Goal: Task Accomplishment & Management: Use online tool/utility

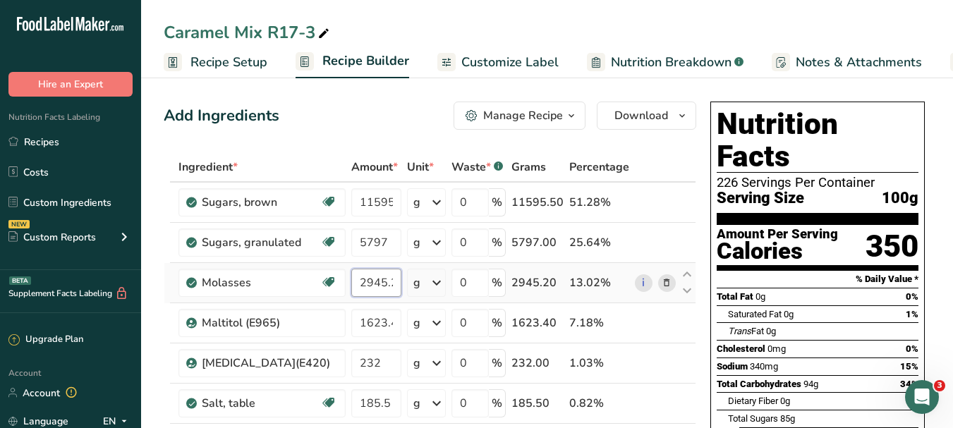
click at [389, 282] on input "2945.2" at bounding box center [376, 283] width 50 height 28
click at [377, 279] on input "2945.2" at bounding box center [376, 283] width 50 height 28
type input "2945.2"
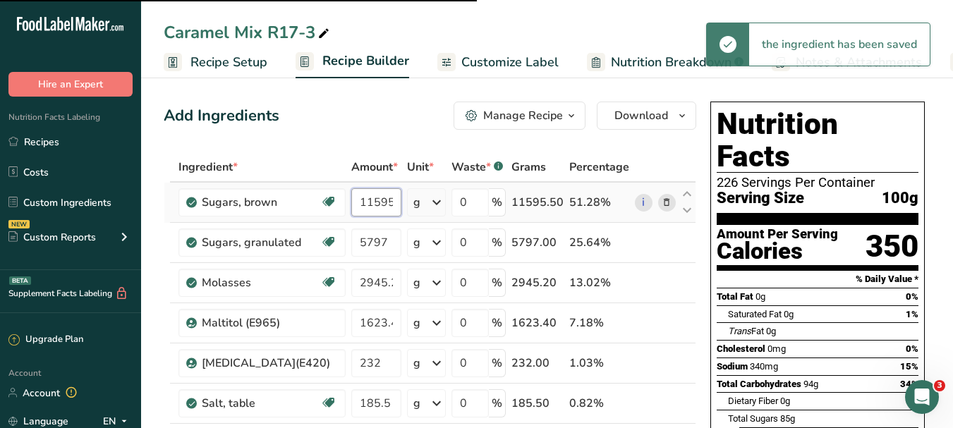
click at [386, 197] on input "11595.5" at bounding box center [376, 202] width 50 height 28
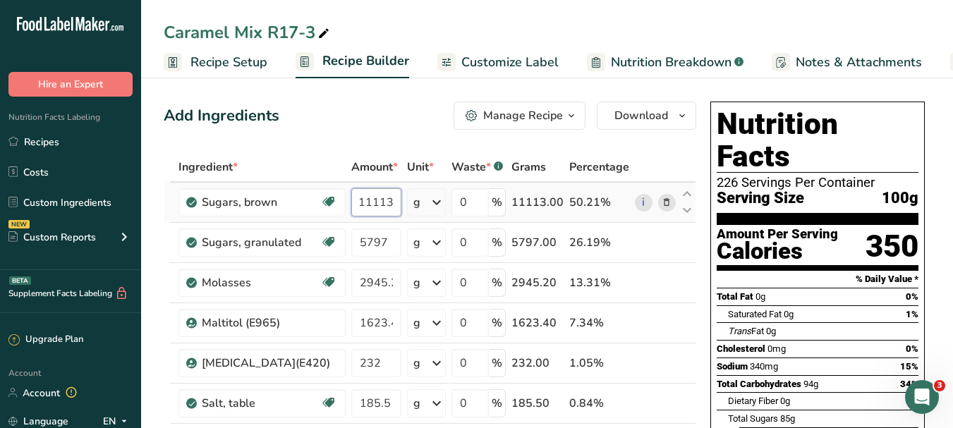
scroll to position [0, 8]
type input "11113.2"
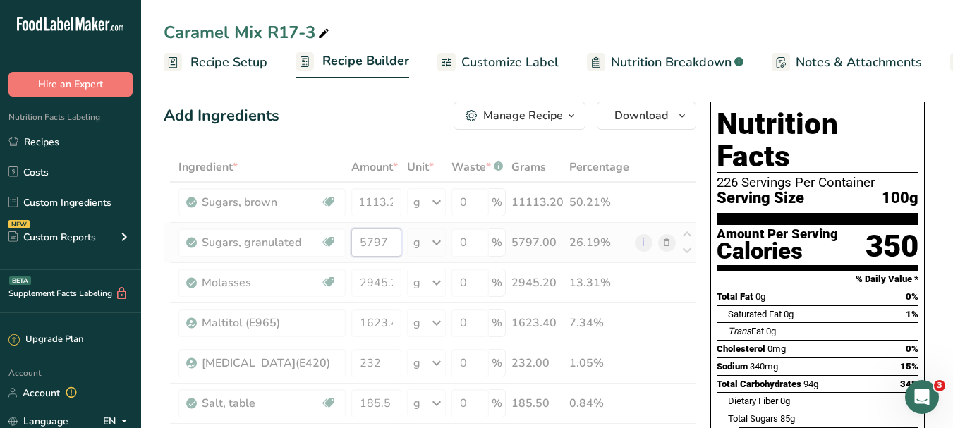
scroll to position [0, 0]
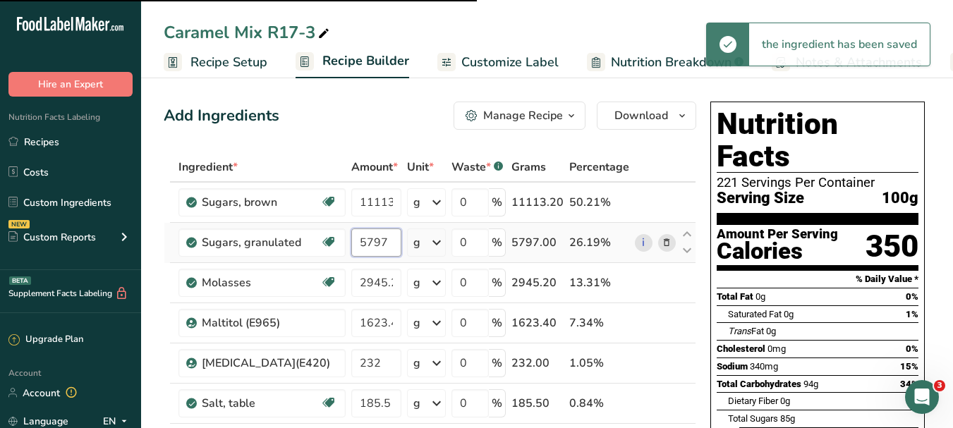
click at [379, 242] on input "5797" at bounding box center [376, 242] width 50 height 28
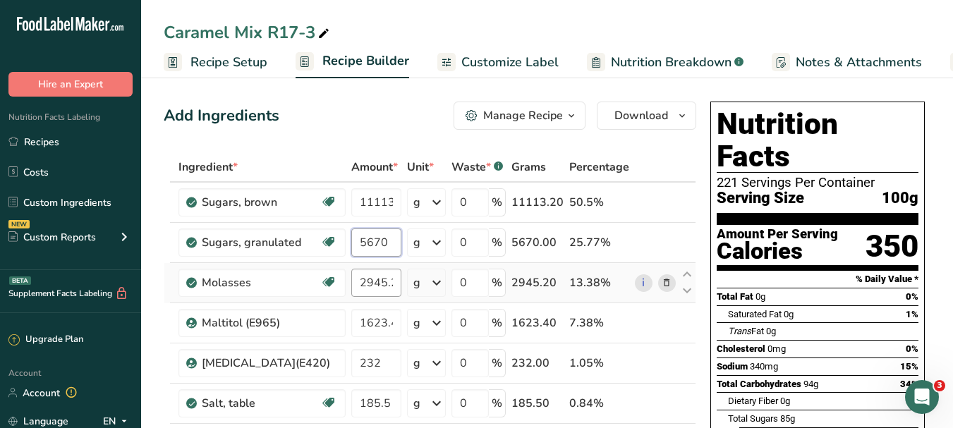
type input "5670"
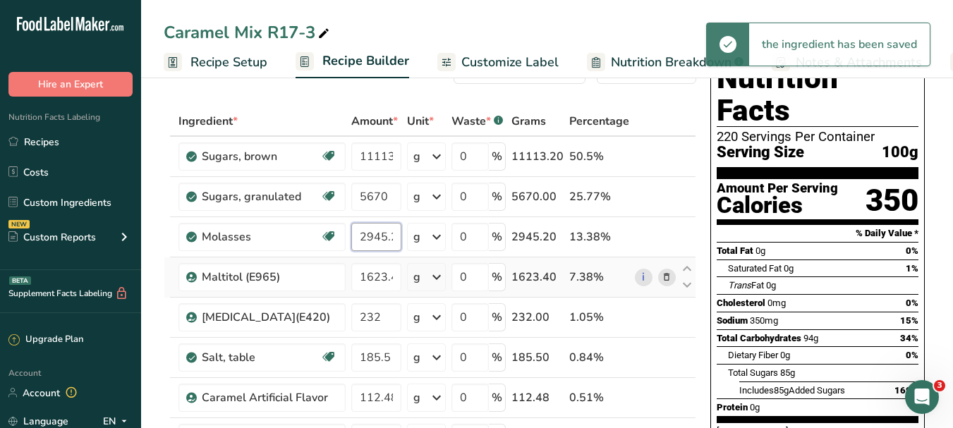
scroll to position [71, 0]
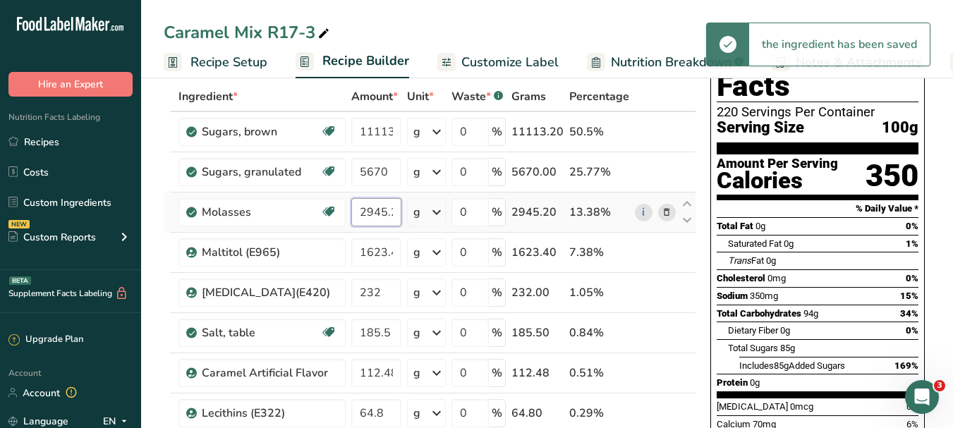
click at [384, 206] on input "2945.2" at bounding box center [376, 212] width 50 height 28
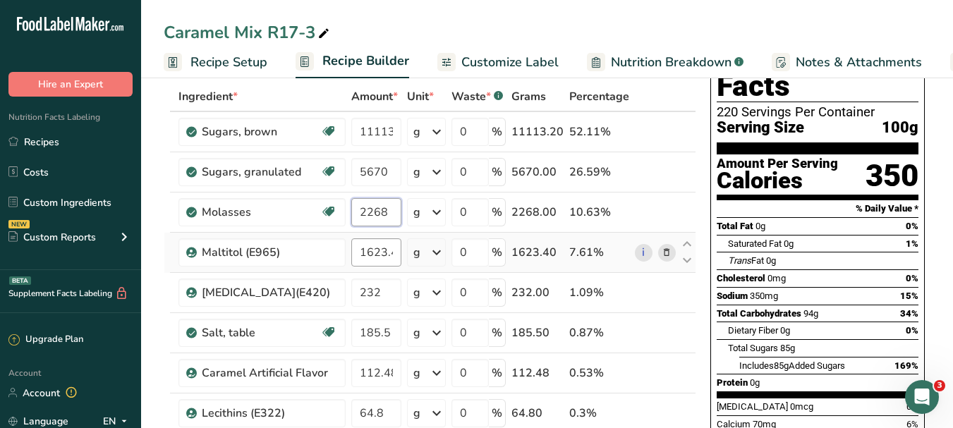
type input "2268"
click at [384, 240] on div "Ingredient * Amount * Unit * Waste * .a-a{fill:#347362;}.b-a{fill:#fff;} Grams …" at bounding box center [430, 382] width 532 height 601
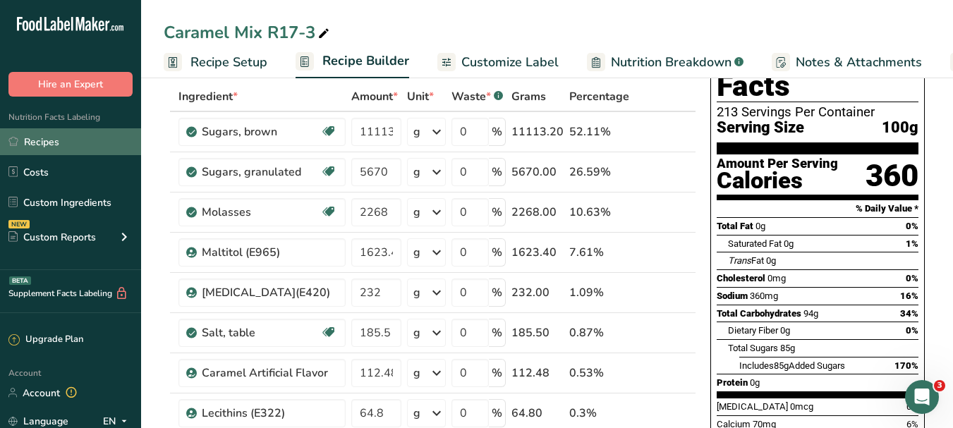
click at [51, 149] on link "Recipes" at bounding box center [70, 141] width 141 height 27
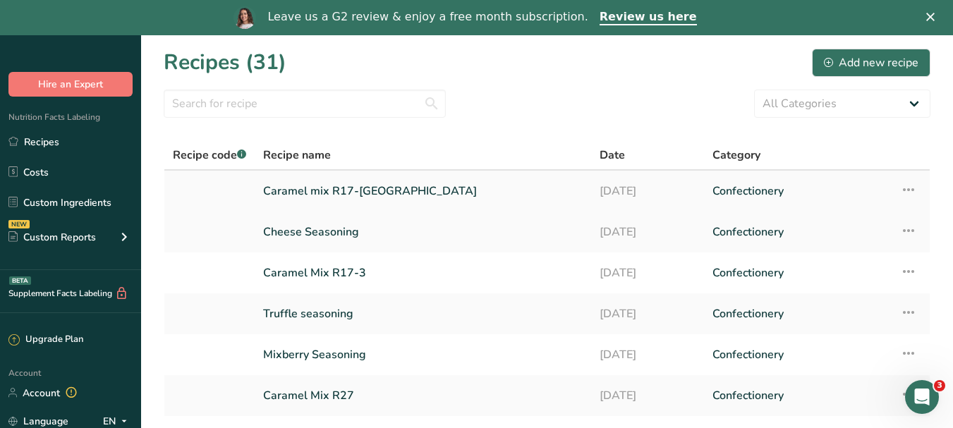
click at [365, 190] on link "Caramel mix R17-[GEOGRAPHIC_DATA]" at bounding box center [422, 191] width 319 height 30
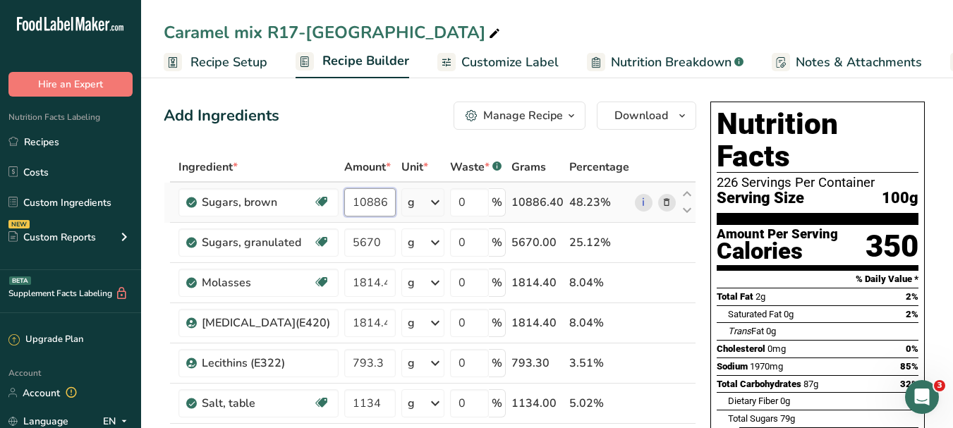
click at [370, 203] on input "10886.4" at bounding box center [369, 202] width 51 height 28
click at [369, 202] on input "10886.4" at bounding box center [369, 202] width 51 height 28
click at [369, 204] on input "11113.2" at bounding box center [369, 202] width 51 height 28
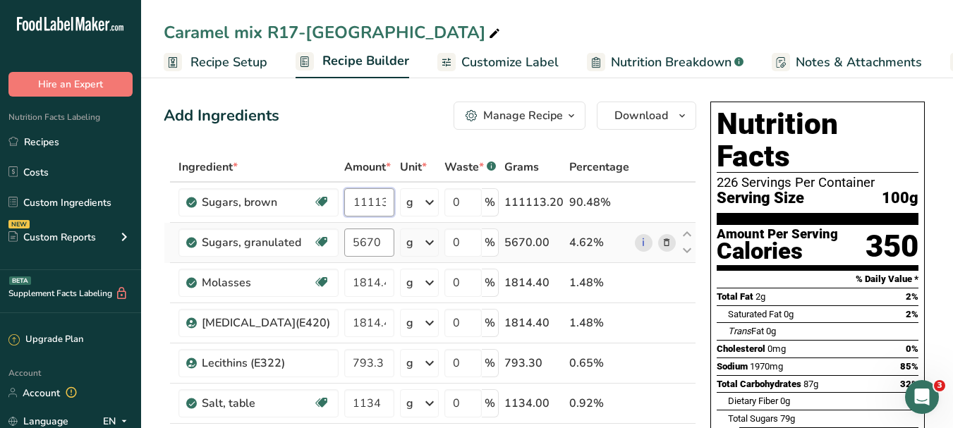
type input "111113.2"
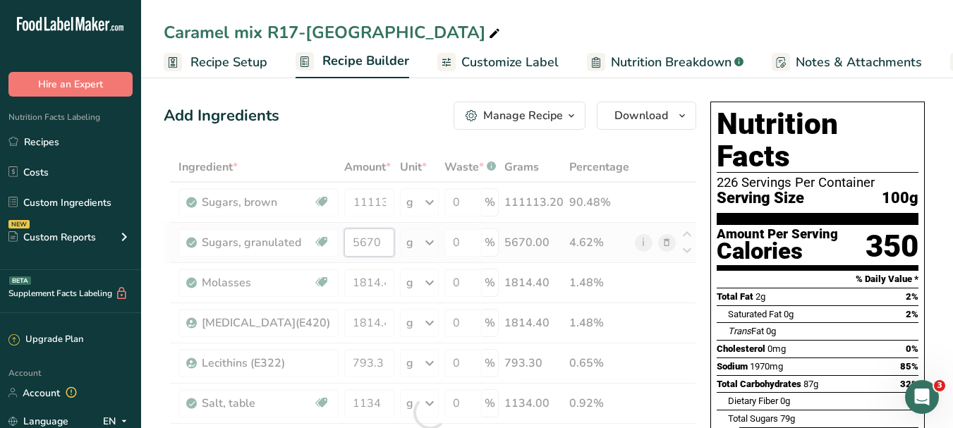
click at [361, 238] on div "Ingredient * Amount * Unit * Waste * .a-a{fill:#347362;}.b-a{fill:#fff;} Grams …" at bounding box center [430, 412] width 532 height 520
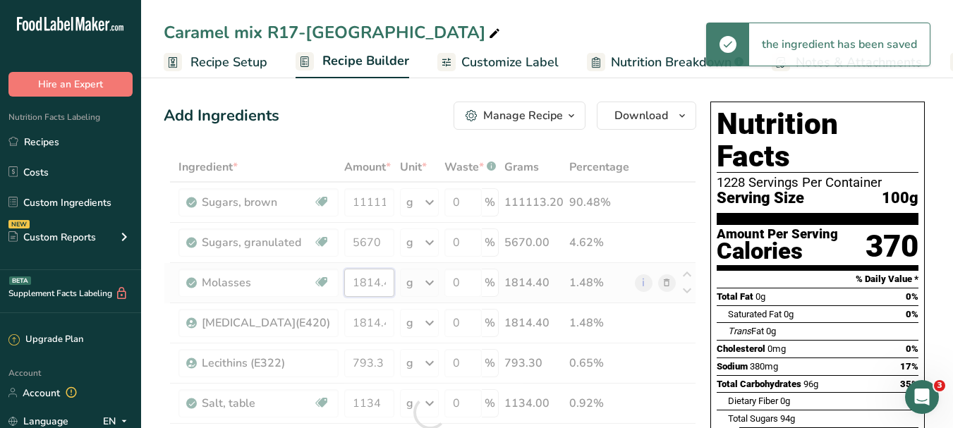
click at [363, 291] on div "Ingredient * Amount * Unit * Waste * .a-a{fill:#347362;}.b-a{fill:#fff;} Grams …" at bounding box center [430, 412] width 532 height 520
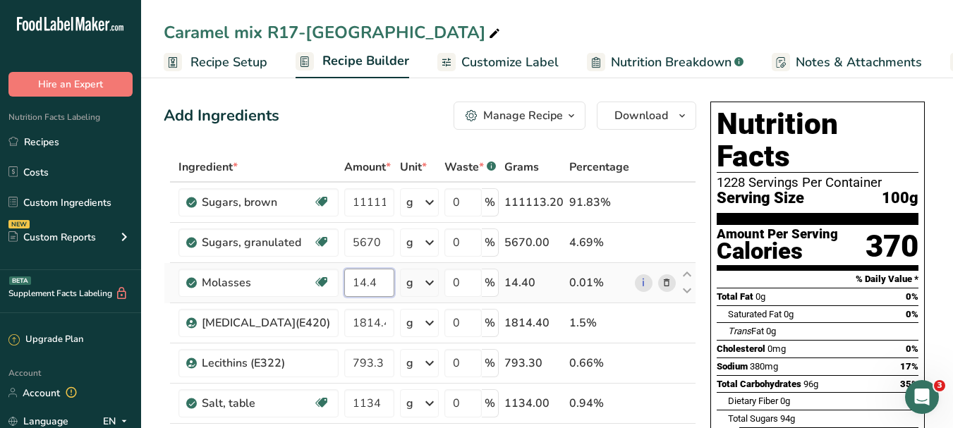
click at [365, 282] on input "14.4" at bounding box center [369, 283] width 50 height 28
type input "2268"
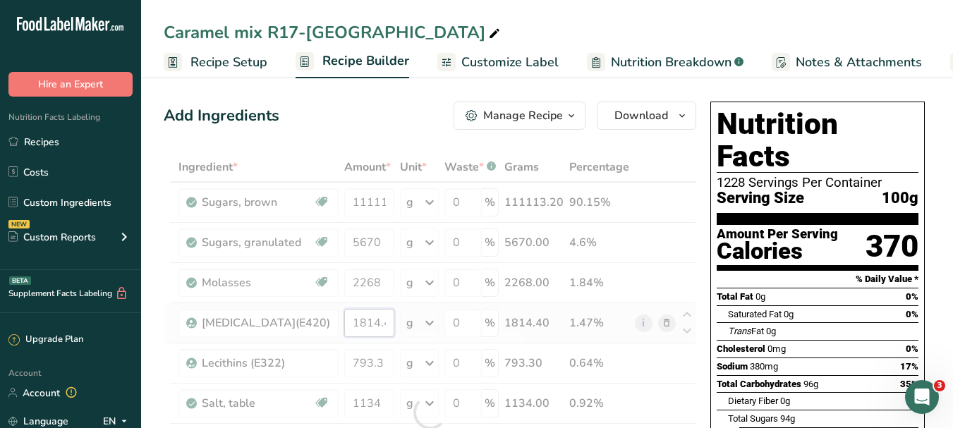
click at [364, 321] on div "Ingredient * Amount * Unit * Waste * .a-a{fill:#347362;}.b-a{fill:#fff;} Grams …" at bounding box center [430, 412] width 532 height 520
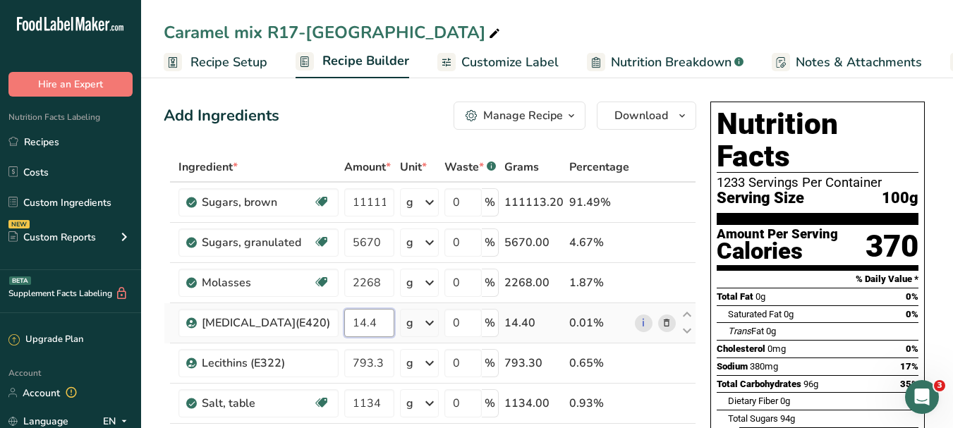
click at [365, 321] on input "14.4" at bounding box center [369, 323] width 50 height 28
type input "1134"
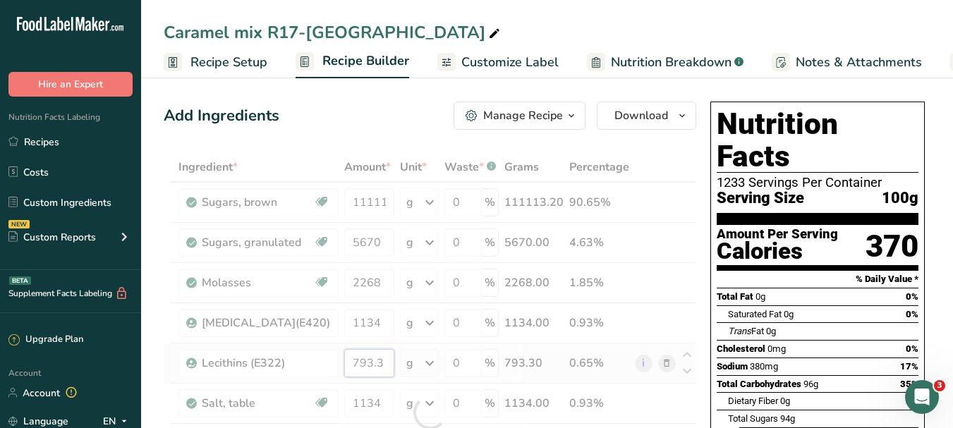
click at [360, 362] on div "Ingredient * Amount * Unit * Waste * .a-a{fill:#347362;}.b-a{fill:#fff;} Grams …" at bounding box center [430, 412] width 532 height 520
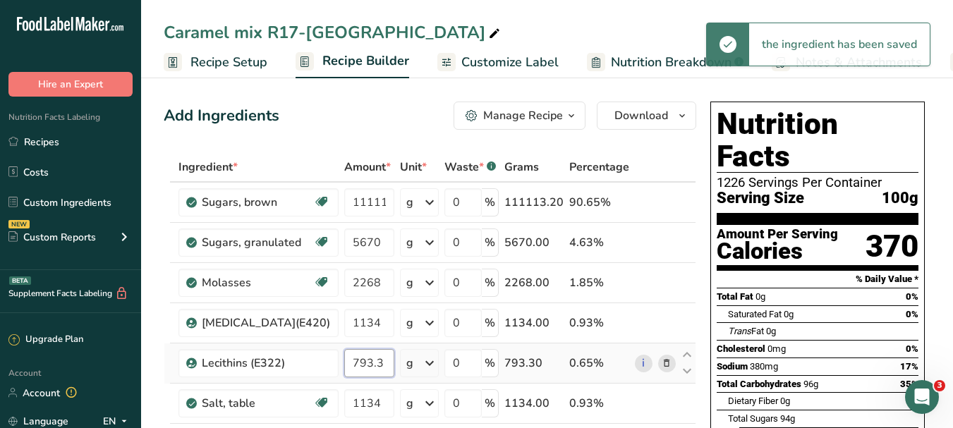
click at [365, 359] on input "793.3" at bounding box center [369, 363] width 50 height 28
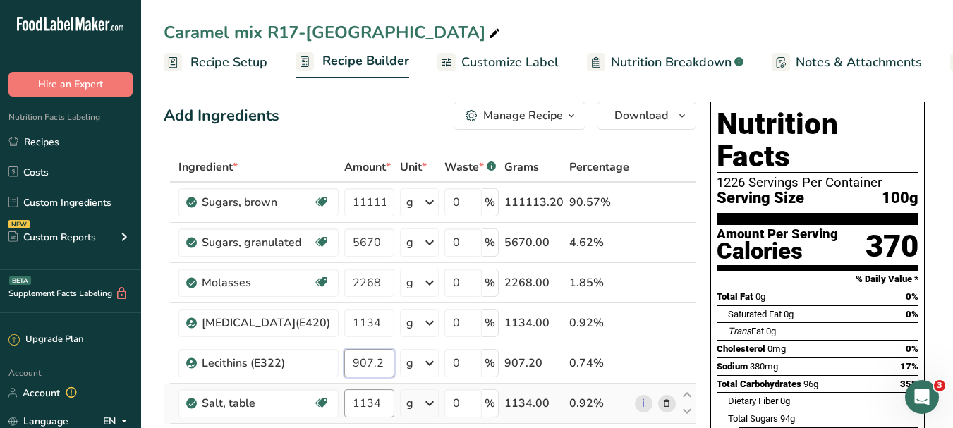
type input "907.2"
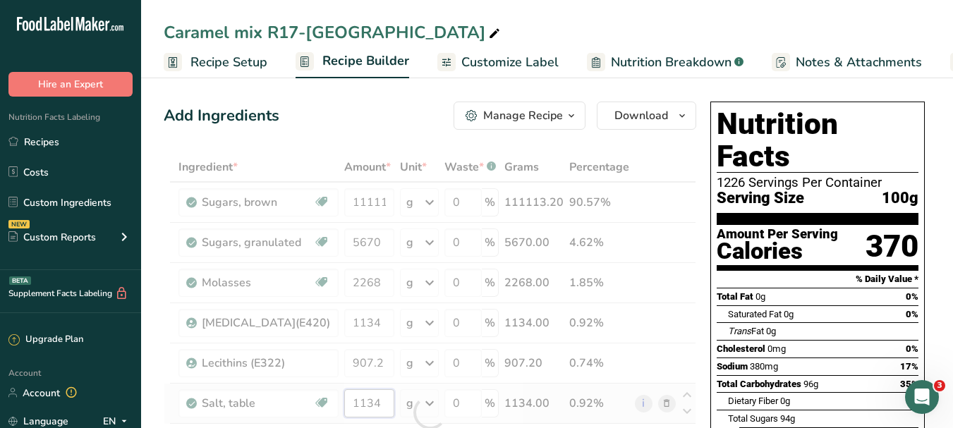
click at [369, 392] on div "Ingredient * Amount * Unit * Waste * .a-a{fill:#347362;}.b-a{fill:#fff;} Grams …" at bounding box center [430, 412] width 532 height 520
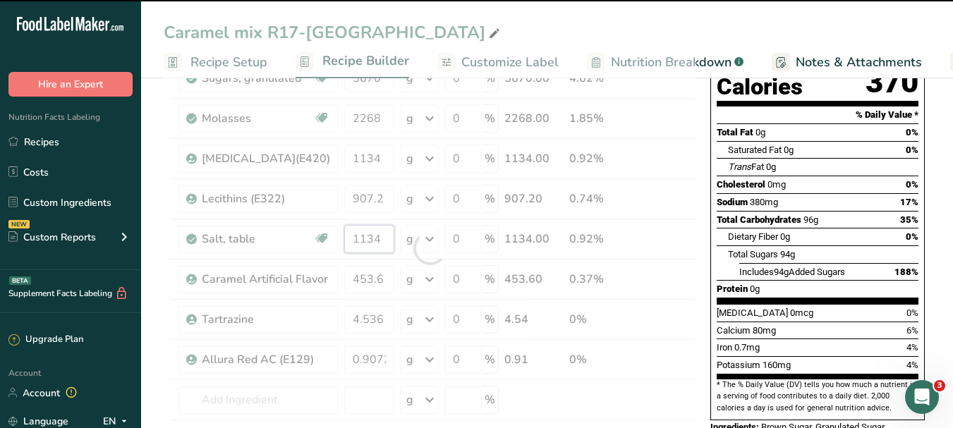
scroll to position [212, 0]
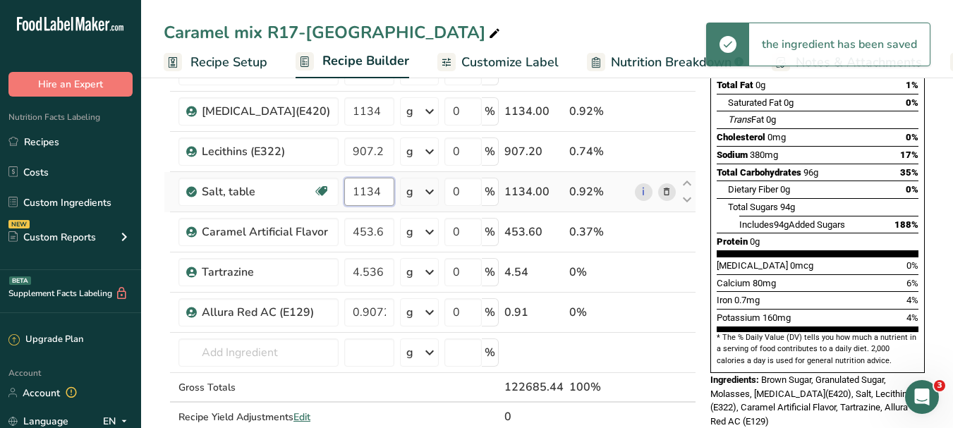
click at [365, 190] on input "1134" at bounding box center [369, 192] width 50 height 28
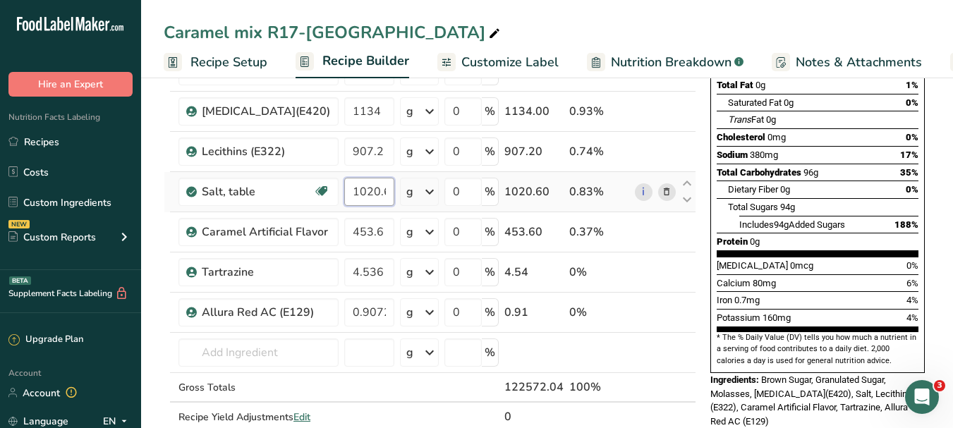
scroll to position [0, 1]
type input "1020.6"
click at [368, 228] on div "Ingredient * Amount * Unit * Waste * .a-a{fill:#347362;}.b-a{fill:#fff;} Grams …" at bounding box center [430, 201] width 532 height 520
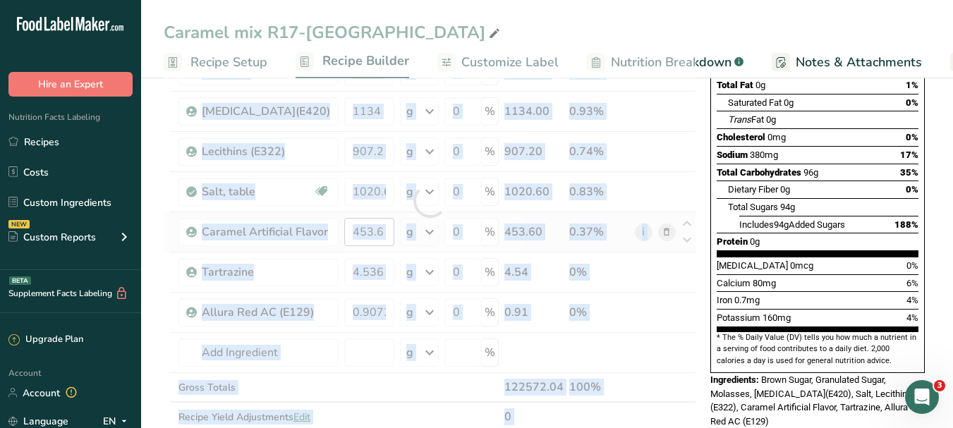
click at [368, 228] on div at bounding box center [430, 201] width 532 height 520
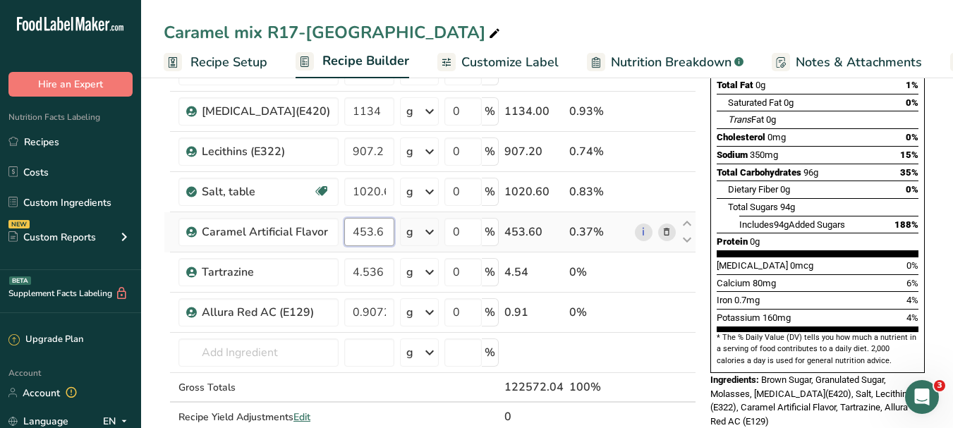
click at [371, 233] on input "453.6" at bounding box center [369, 232] width 50 height 28
click at [359, 269] on div "Ingredient * Amount * Unit * Waste * .a-a{fill:#347362;}.b-a{fill:#fff;} Grams …" at bounding box center [430, 201] width 532 height 520
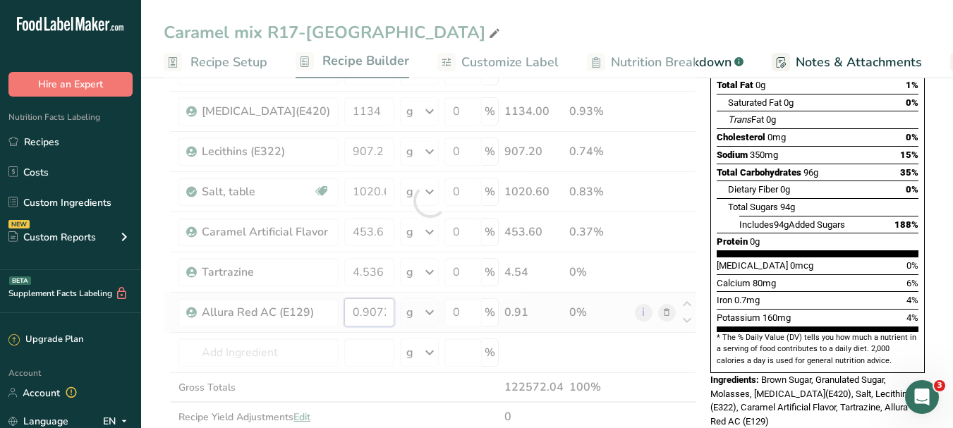
click at [374, 314] on div "Ingredient * Amount * Unit * Waste * .a-a{fill:#347362;}.b-a{fill:#fff;} Grams …" at bounding box center [430, 201] width 532 height 520
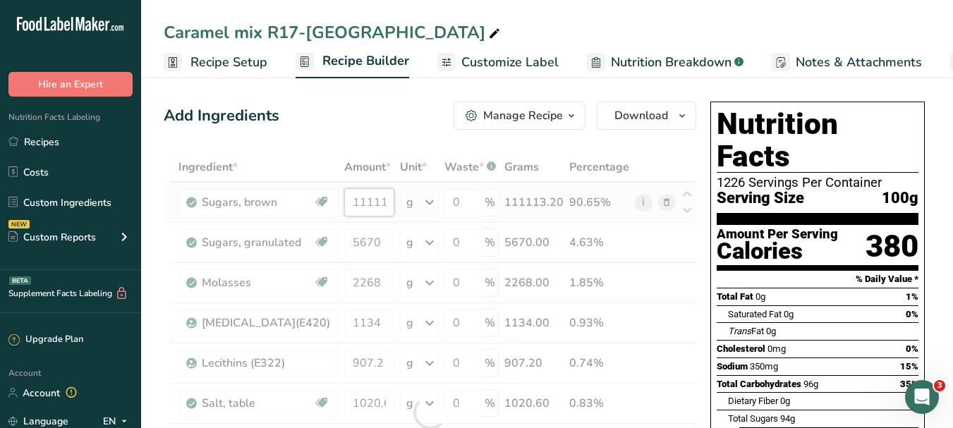
click at [374, 207] on div "Ingredient * Amount * Unit * Waste * .a-a{fill:#347362;}.b-a{fill:#fff;} Grams …" at bounding box center [430, 412] width 532 height 520
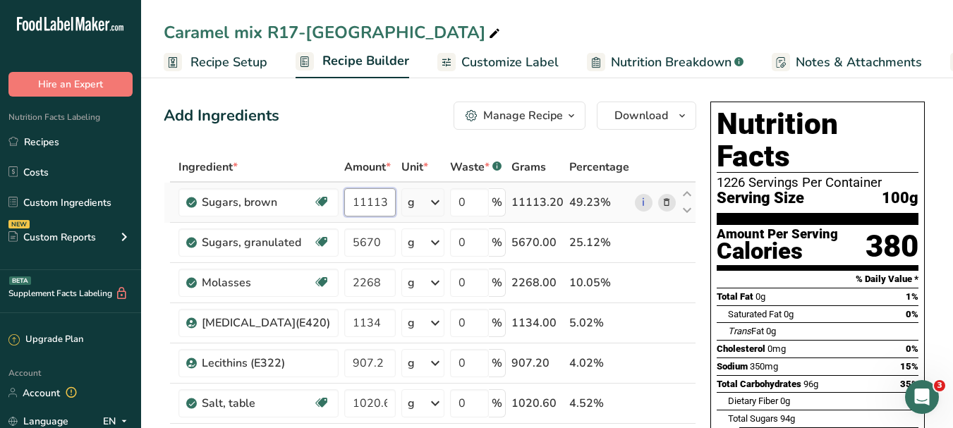
scroll to position [0, 6]
type input "11113.199999"
click at [360, 247] on div "Ingredient * Amount * Unit * Waste * .a-a{fill:#347362;}.b-a{fill:#fff;} Grams …" at bounding box center [430, 412] width 532 height 520
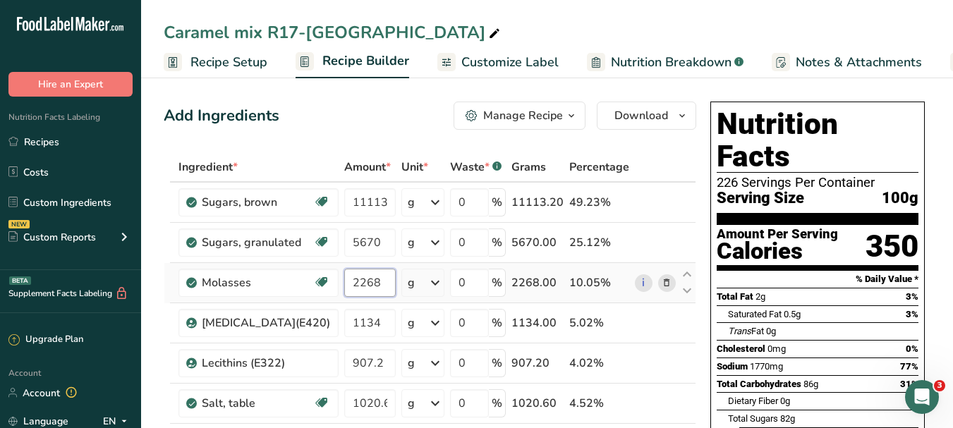
click at [362, 274] on div "Ingredient * Amount * Unit * Waste * .a-a{fill:#347362;}.b-a{fill:#fff;} Grams …" at bounding box center [430, 412] width 532 height 520
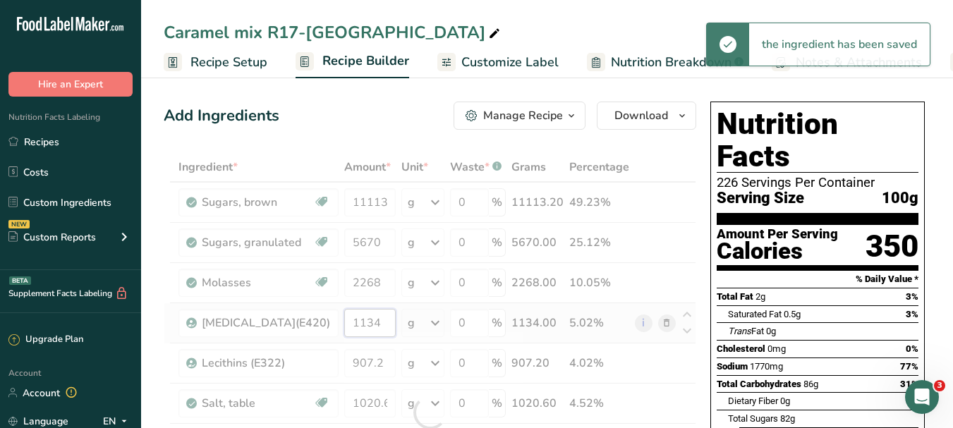
click at [380, 320] on div "Ingredient * Amount * Unit * Waste * .a-a{fill:#347362;}.b-a{fill:#fff;} Grams …" at bounding box center [430, 412] width 532 height 520
click at [375, 365] on div "Ingredient * Amount * Unit * Waste * .a-a{fill:#347362;}.b-a{fill:#fff;} Grams …" at bounding box center [430, 412] width 532 height 520
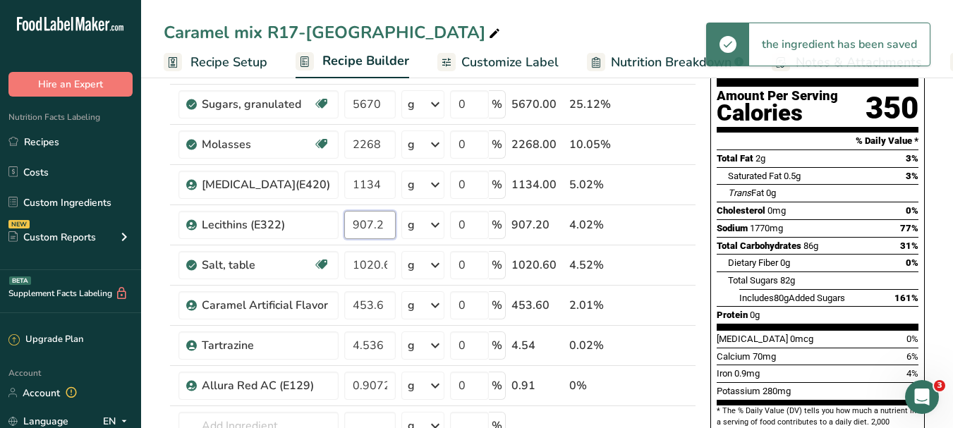
scroll to position [141, 0]
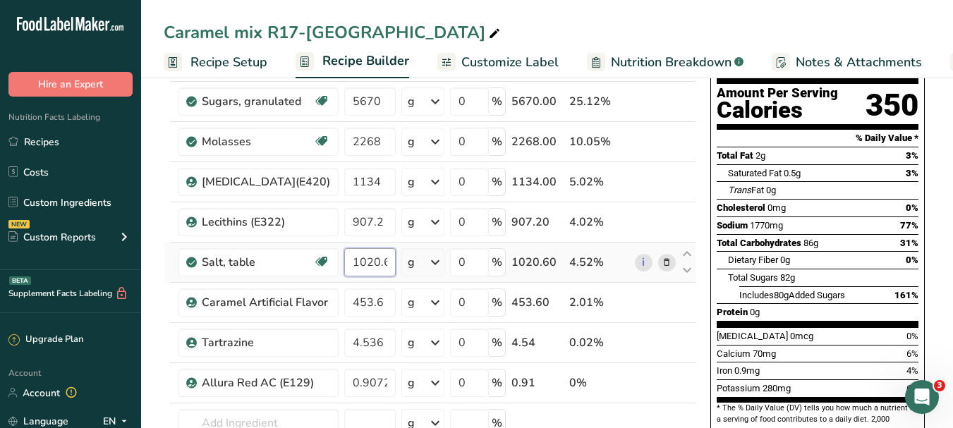
click at [370, 262] on div "Ingredient * Amount * Unit * Waste * .a-a{fill:#347362;}.b-a{fill:#fff;} Grams …" at bounding box center [430, 271] width 532 height 520
click at [359, 298] on div "Ingredient * Amount * Unit * Waste * .a-a{fill:#347362;}.b-a{fill:#fff;} Grams …" at bounding box center [430, 271] width 532 height 520
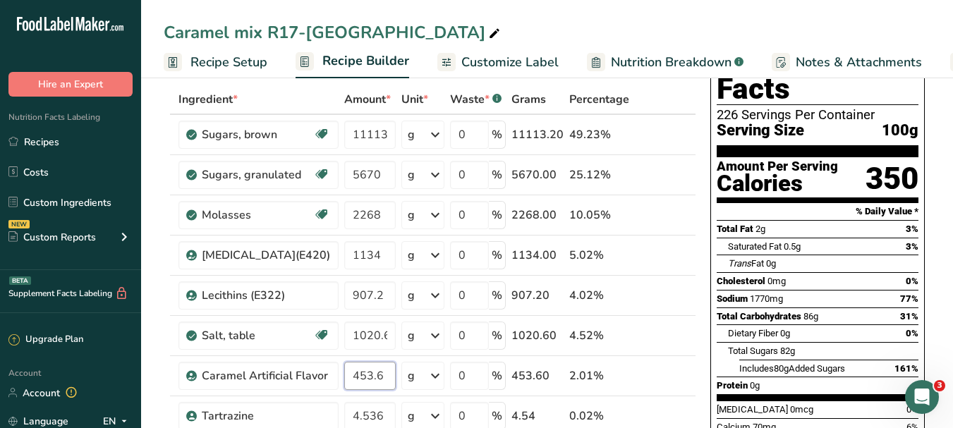
scroll to position [0, 0]
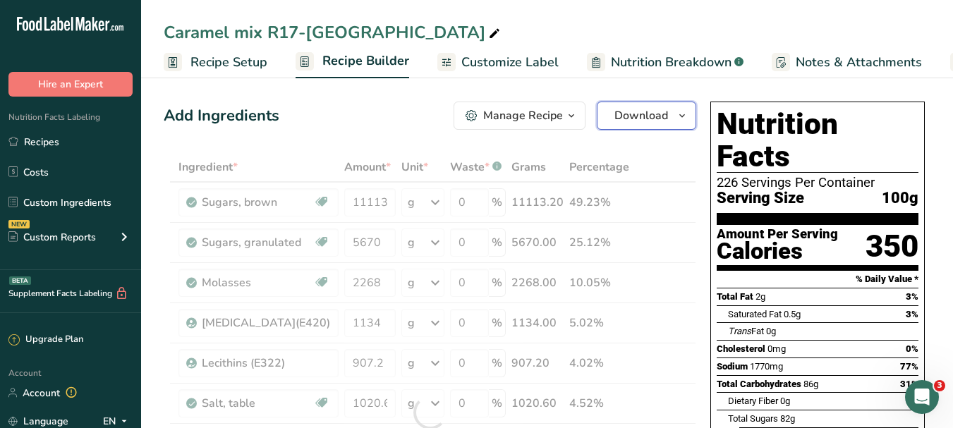
click at [680, 114] on icon "button" at bounding box center [681, 116] width 11 height 18
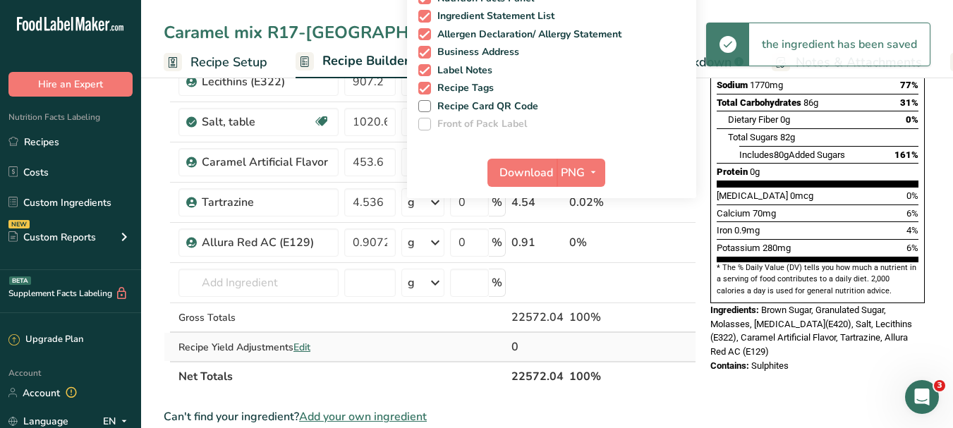
scroll to position [282, 0]
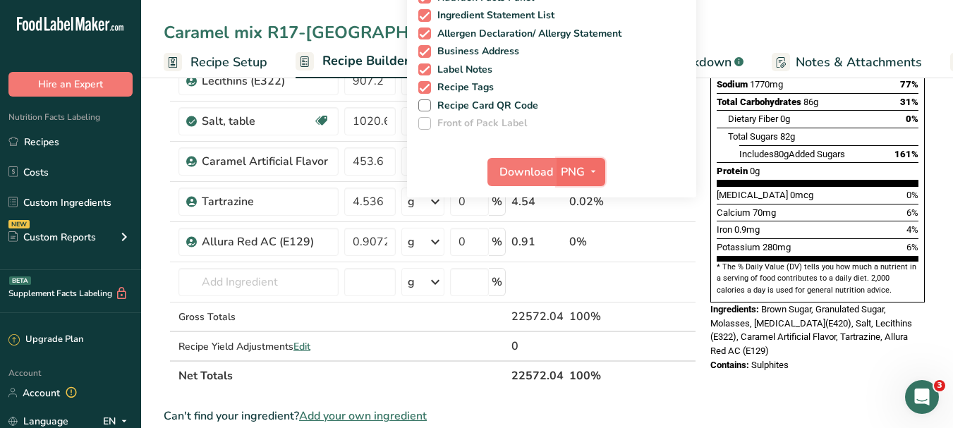
click at [568, 169] on span "PNG" at bounding box center [573, 172] width 24 height 17
drag, startPoint x: 594, startPoint y: 265, endPoint x: 585, endPoint y: 250, distance: 17.1
click at [592, 265] on link "PDF" at bounding box center [582, 270] width 45 height 23
click at [540, 164] on span "Download" at bounding box center [527, 172] width 54 height 17
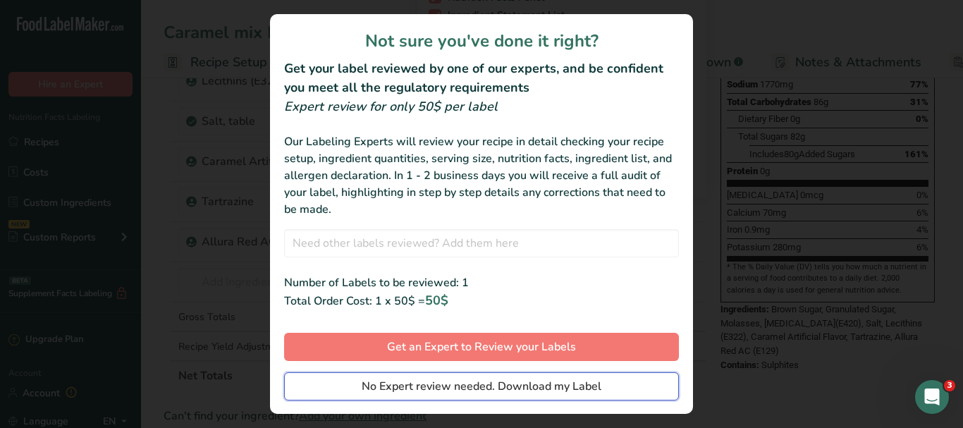
click at [479, 383] on span "No Expert review needed. Download my Label" at bounding box center [482, 386] width 240 height 17
